Goal: Download file/media

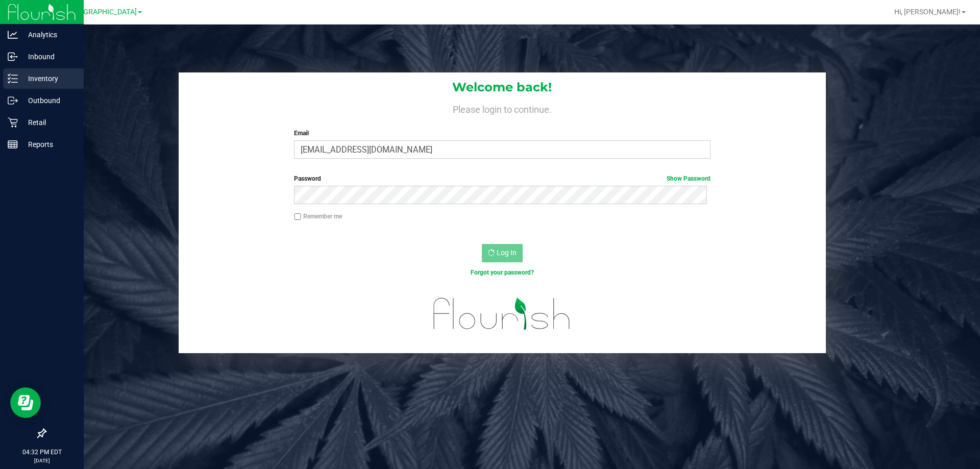
click at [43, 82] on p "Inventory" at bounding box center [48, 79] width 61 height 12
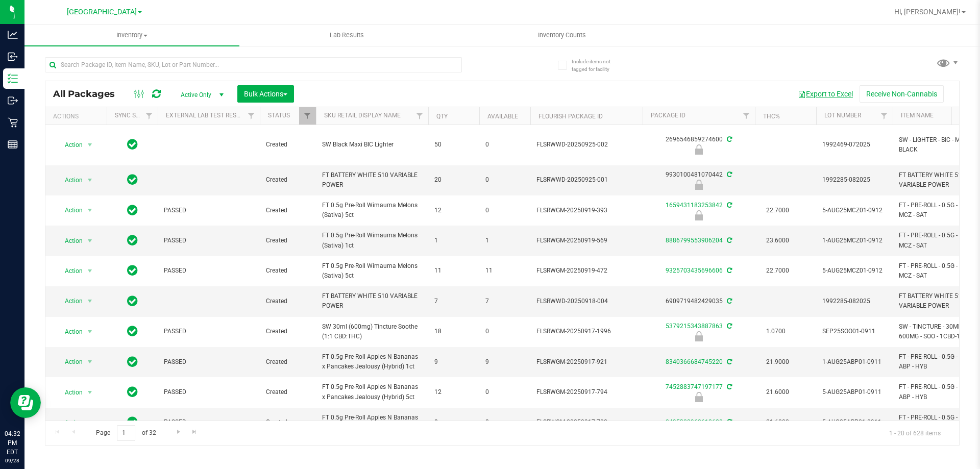
click at [812, 94] on button "Export to Excel" at bounding box center [825, 93] width 68 height 17
click at [946, 12] on span "Hi, [PERSON_NAME]!" at bounding box center [928, 12] width 66 height 8
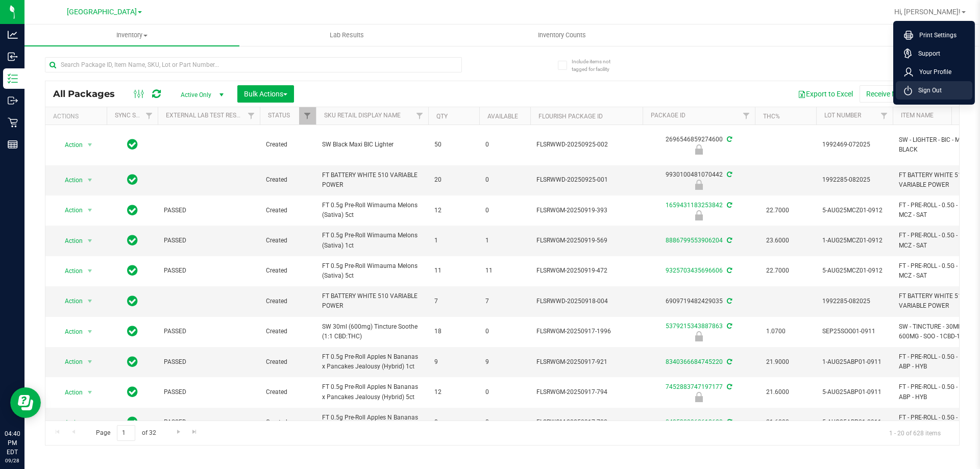
click at [923, 88] on span "Sign Out" at bounding box center [927, 90] width 30 height 10
